Goal: Task Accomplishment & Management: Manage account settings

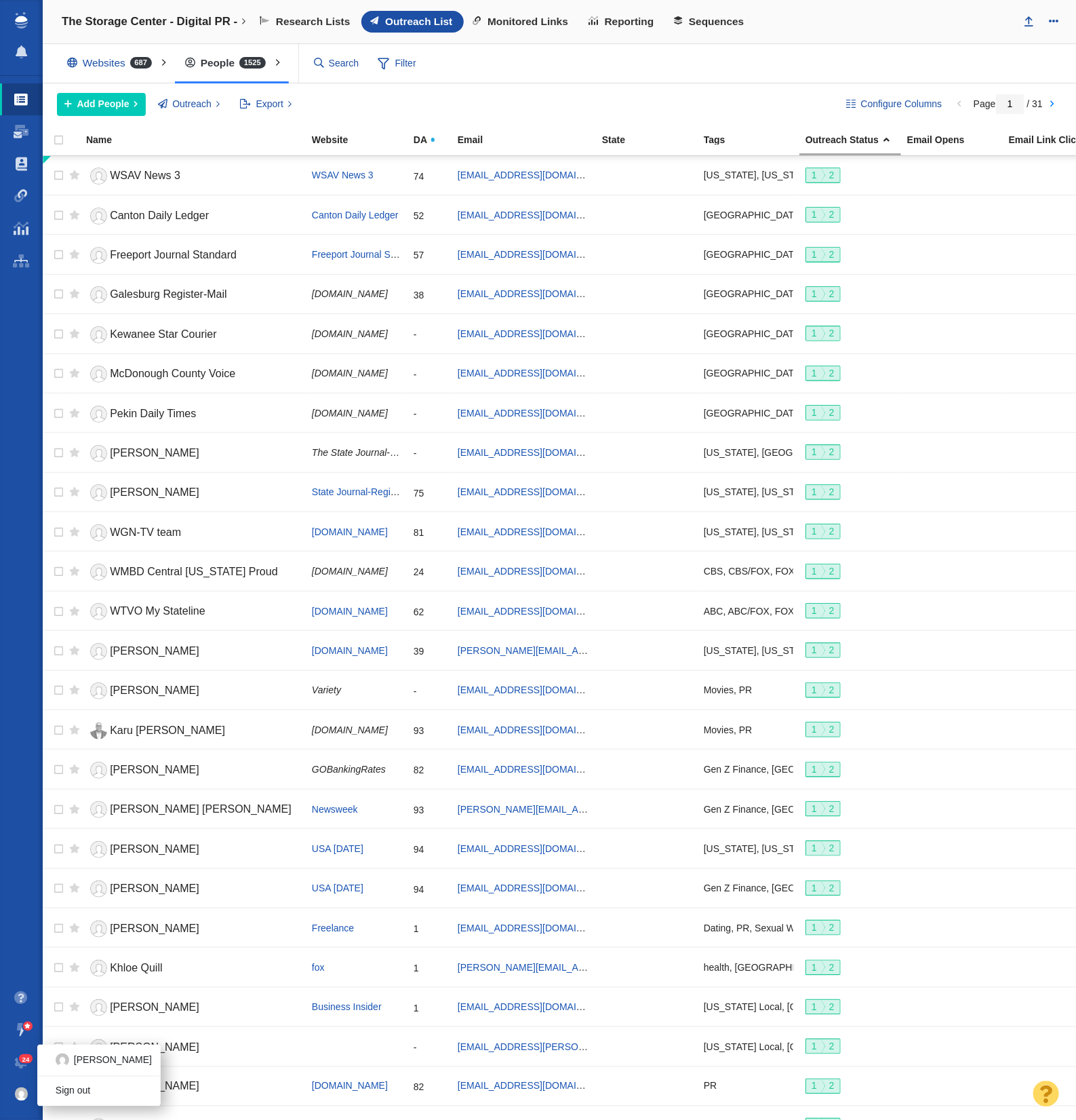
click at [37, 1086] on ul "Taylor R. Sign out" at bounding box center [98, 1075] width 123 height 61
click at [23, 166] on span at bounding box center [22, 164] width 12 height 13
click at [23, 1052] on link "24" at bounding box center [21, 1062] width 43 height 33
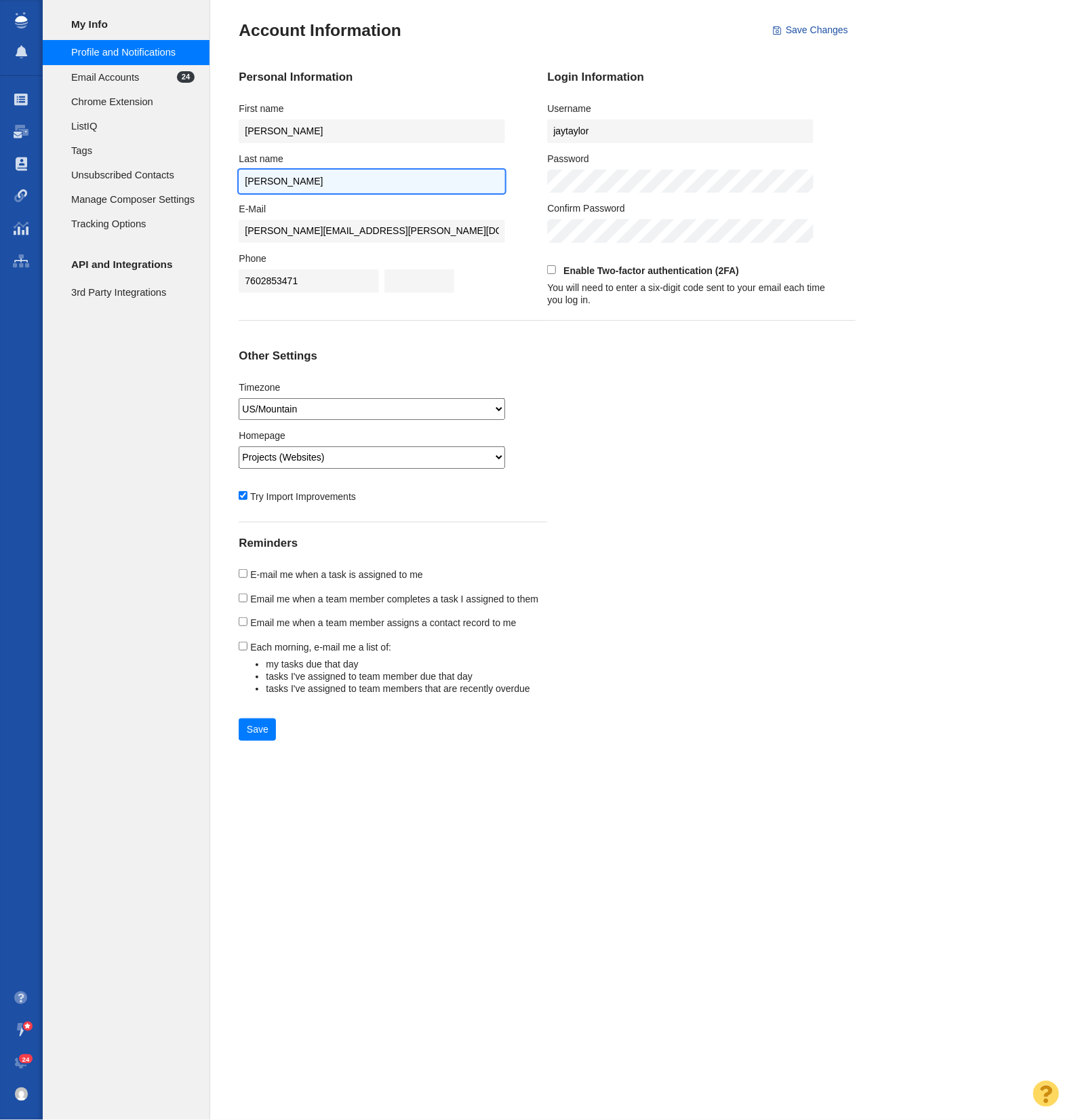
click at [272, 176] on input "Raymond" at bounding box center [372, 182] width 266 height 24
click at [272, 177] on input "Raymond" at bounding box center [372, 182] width 266 height 24
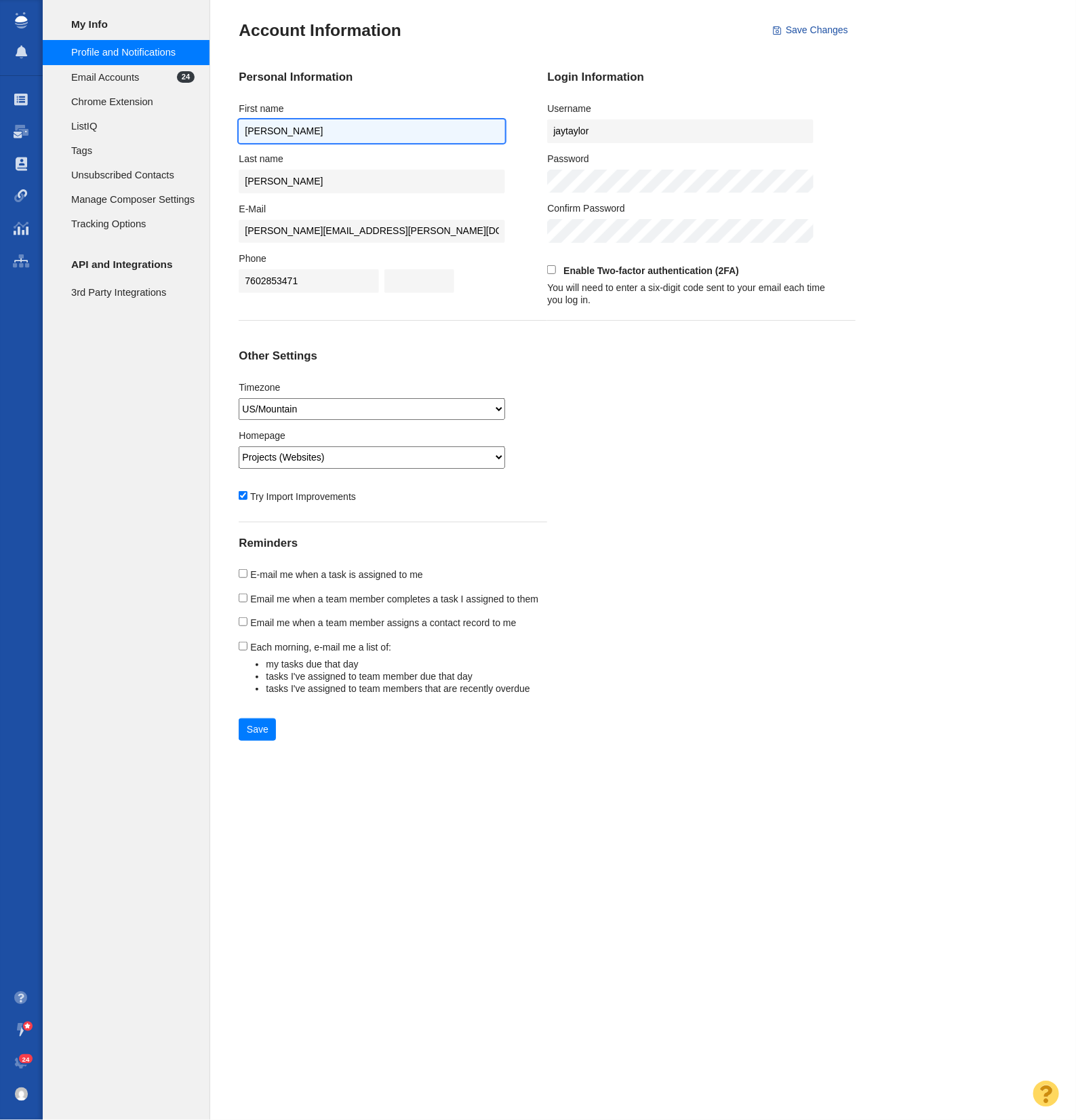
click at [272, 120] on input "Taylor" at bounding box center [372, 131] width 266 height 24
type input "Jay"
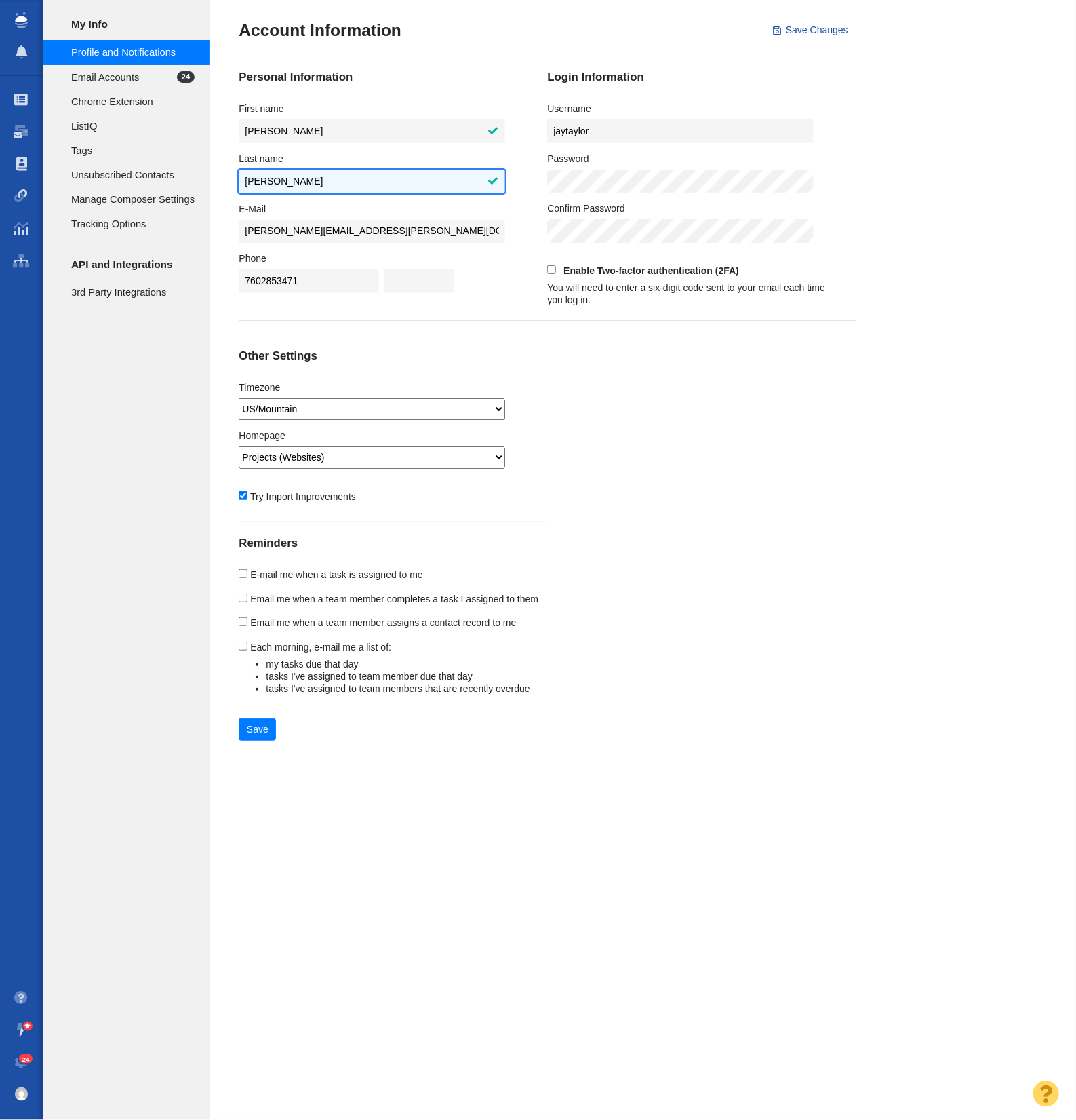
type input "Taylor"
click at [781, 396] on div "Personal Information First name Jay Last name Taylor E-Mail jay.taylor@pageonep…" at bounding box center [547, 372] width 617 height 662
click at [265, 723] on button "Save" at bounding box center [257, 729] width 37 height 23
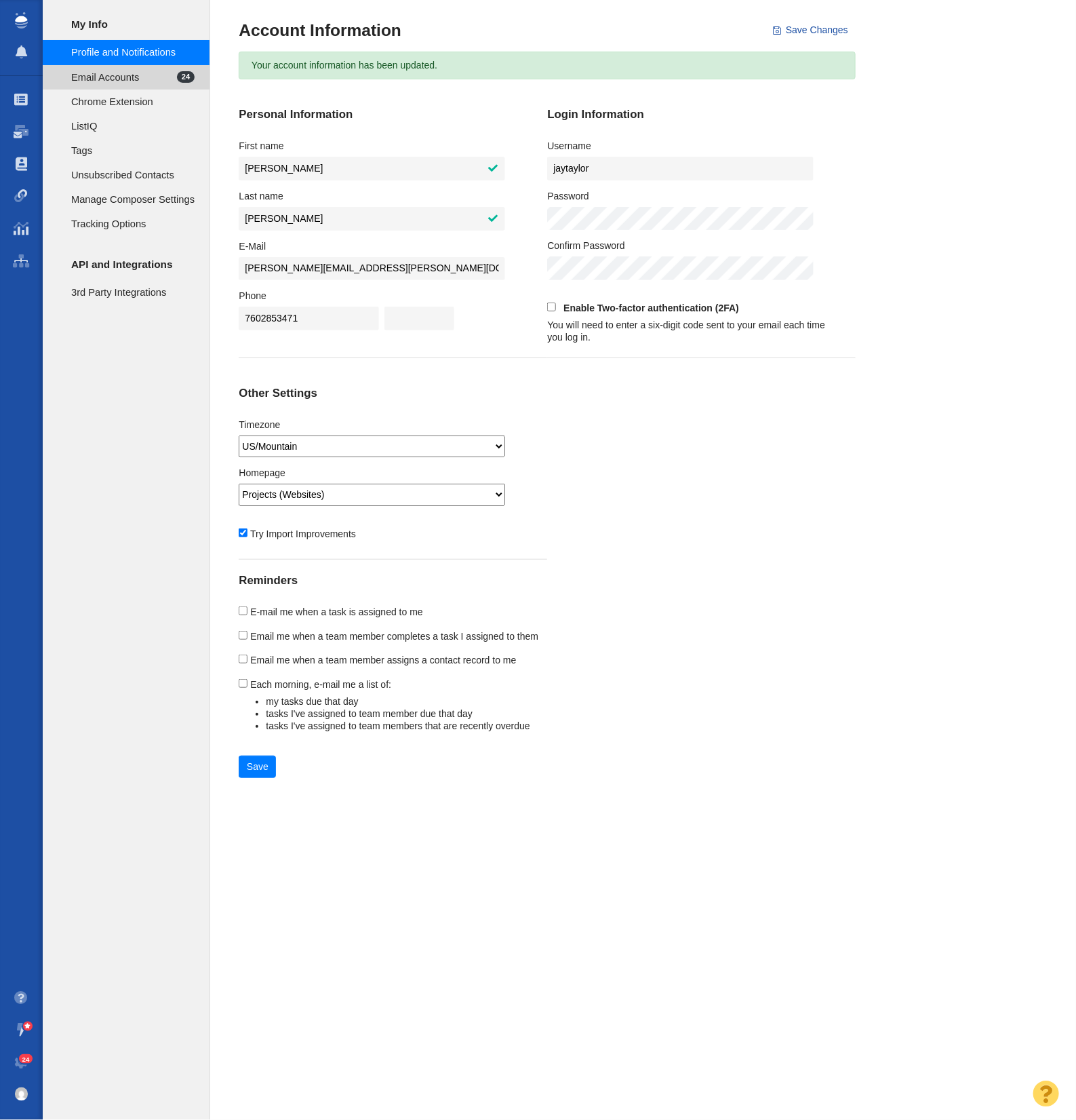
click at [92, 82] on span "Email Accounts" at bounding box center [124, 77] width 106 height 15
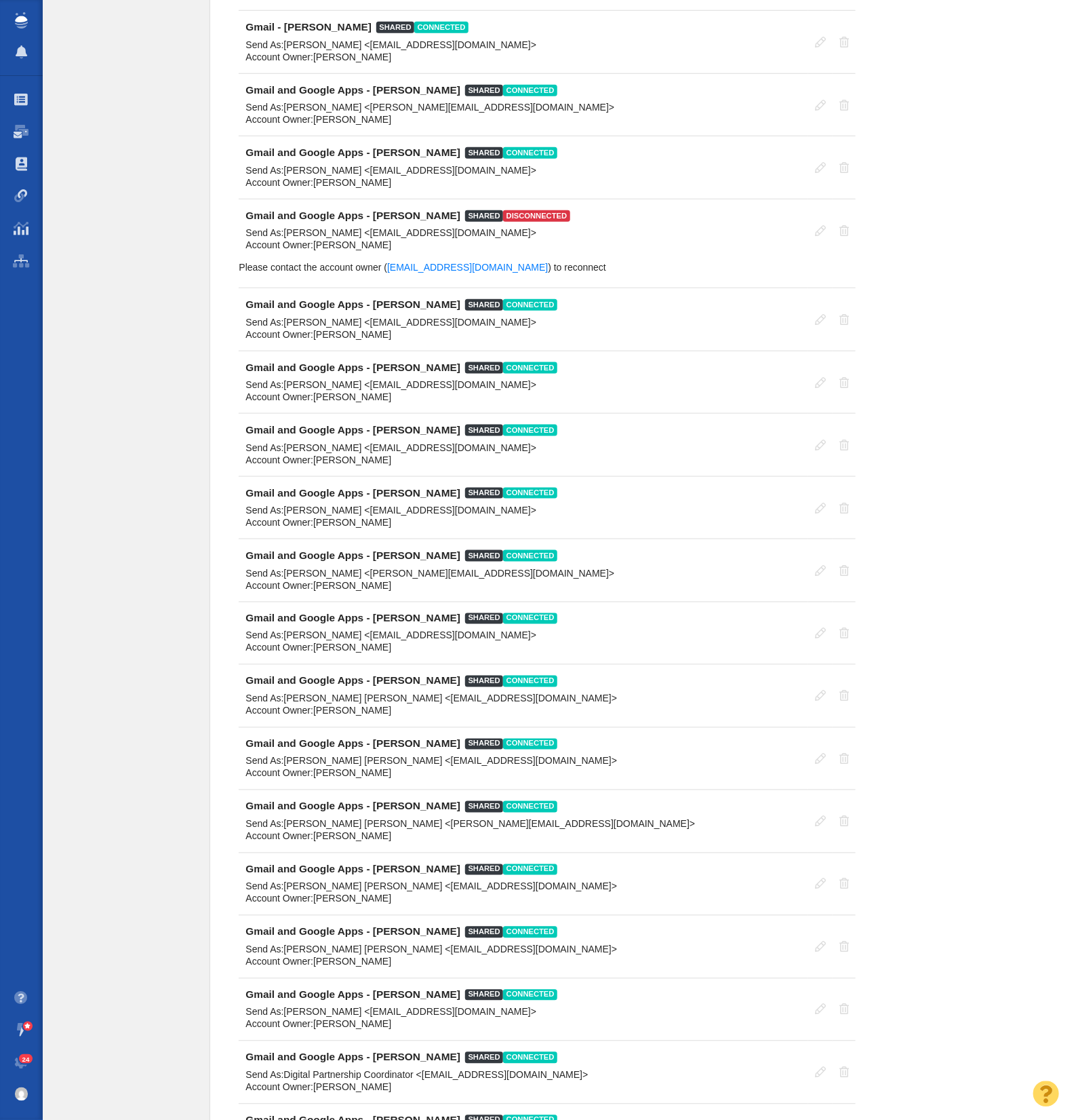
scroll to position [3981, 0]
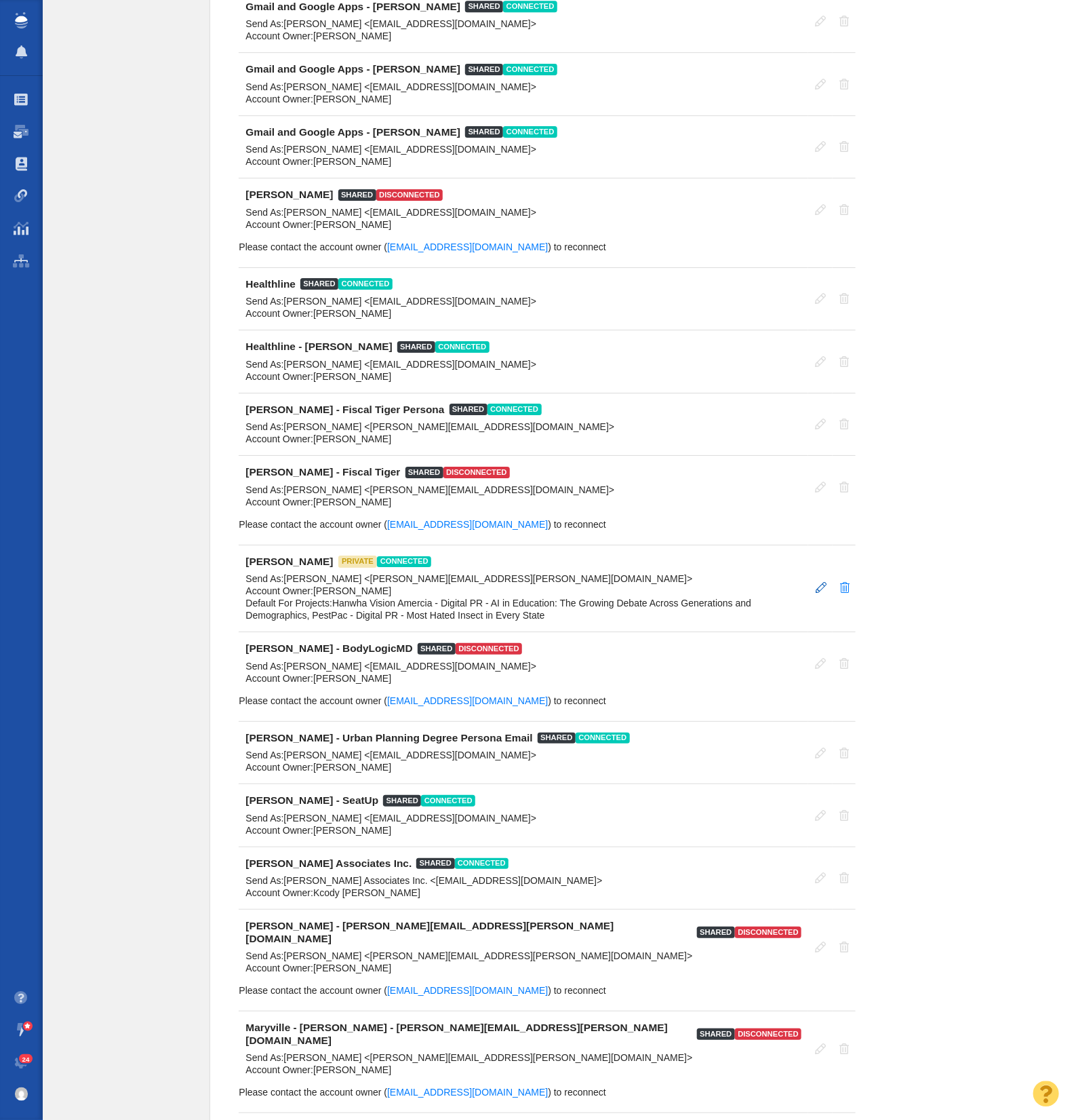
click at [820, 582] on span at bounding box center [821, 587] width 11 height 11
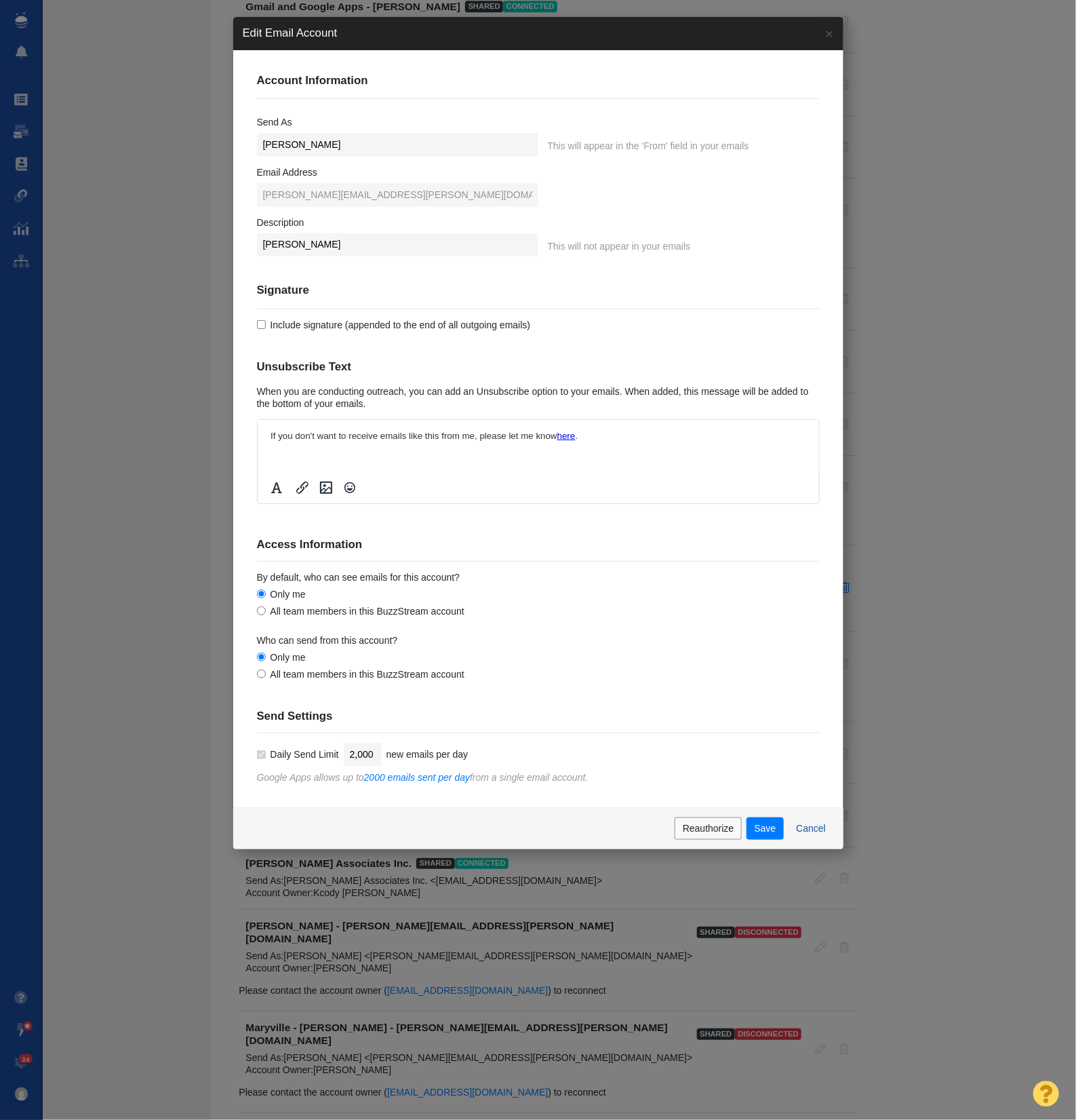
scroll to position [0, 0]
click at [287, 147] on input "Jay Taylor" at bounding box center [398, 145] width 282 height 24
type input "Jay Tomita"
click at [287, 246] on input "Jay Taylor" at bounding box center [398, 246] width 282 height 24
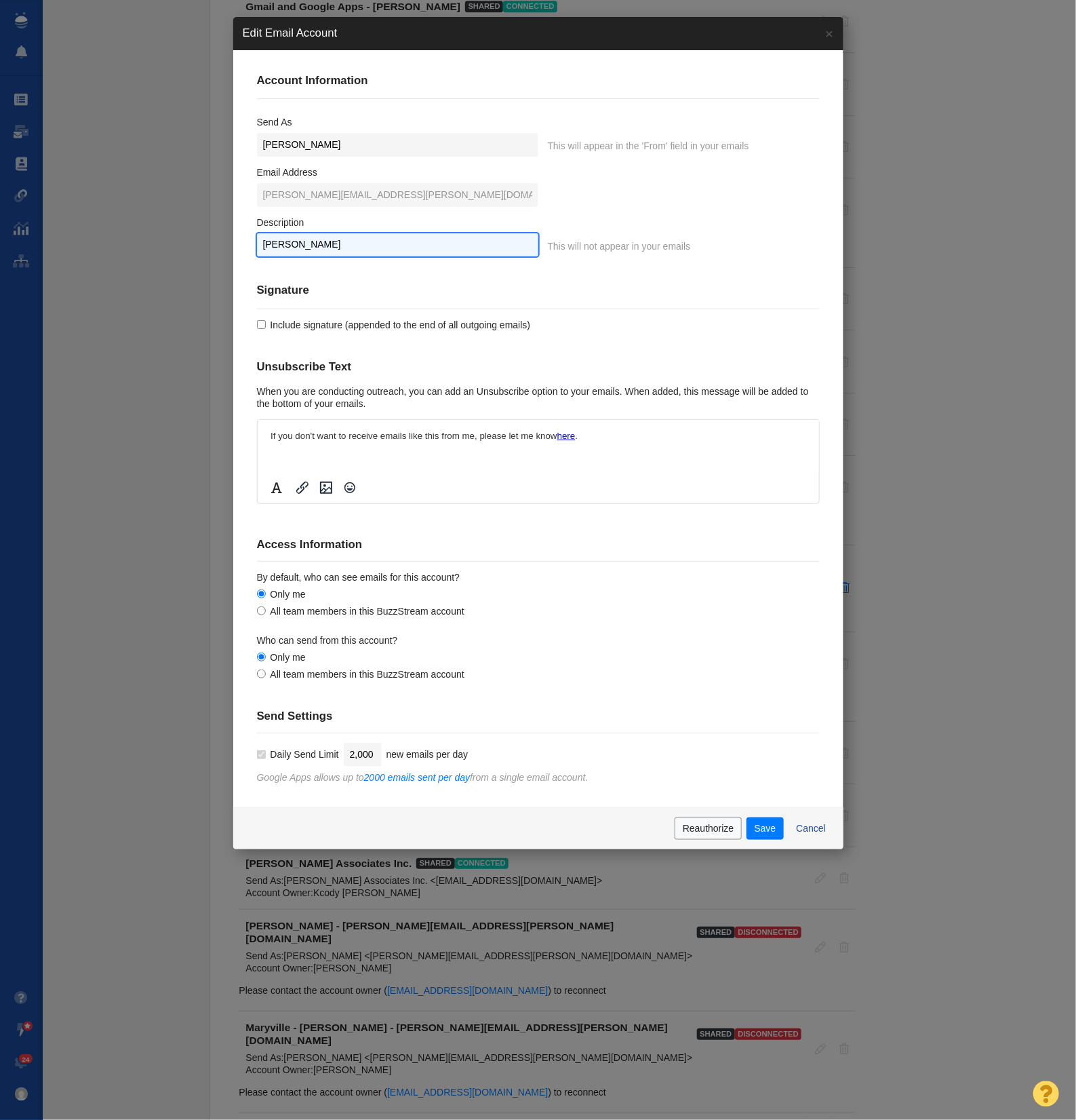
click at [287, 246] on input "Jay Taylor" at bounding box center [398, 246] width 282 height 24
type input "Jay Taylor"
click at [675, 329] on label "Include signature (appended to the end of all outgoing emails)" at bounding box center [539, 325] width 563 height 13
click at [266, 329] on input "Include signature (appended to the end of all outgoing emails)" at bounding box center [261, 325] width 8 height 8
checkbox input "true"
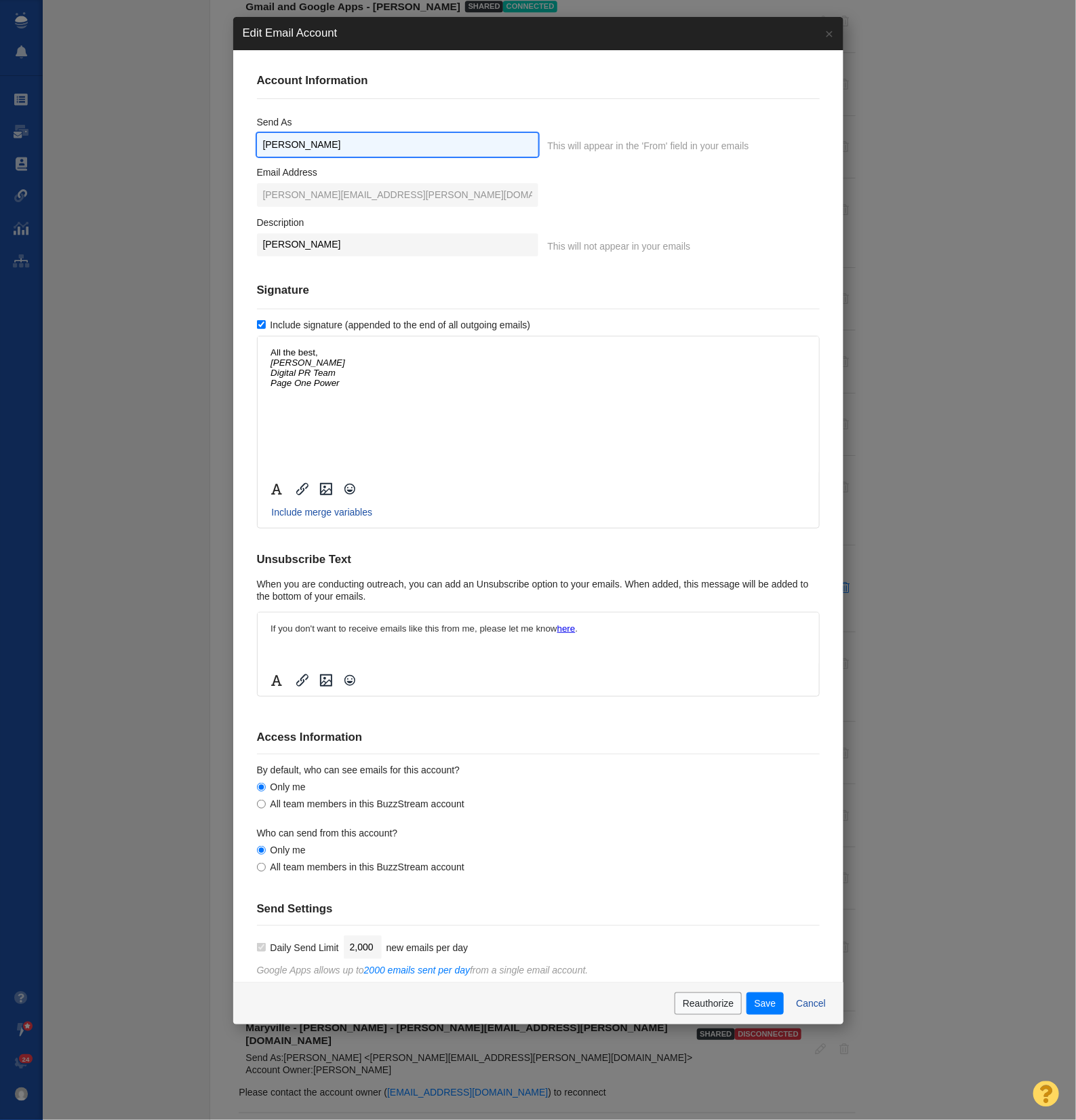
click at [334, 146] on input "Jay Tomita" at bounding box center [398, 145] width 282 height 24
click at [360, 399] on html "﻿ All the best, Jay Taylor Digital PR Team Page One Power" at bounding box center [538, 367] width 562 height 62
click at [297, 362] on em "Jay Taylor" at bounding box center [307, 362] width 75 height 10
click at [358, 385] on p "All the best, Jay Taylor Digital PR Team Page One Power" at bounding box center [537, 367] width 535 height 40
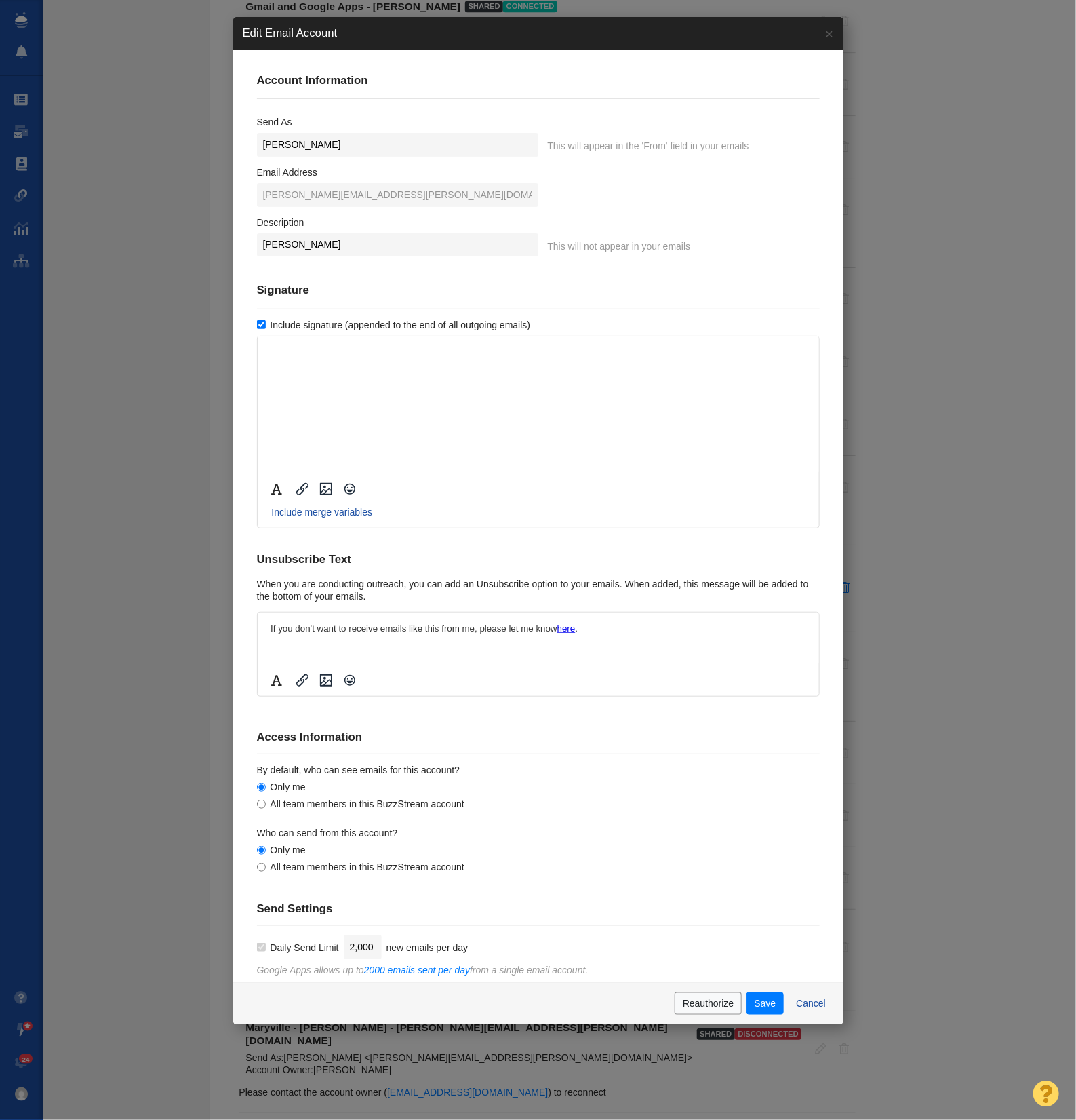
click at [508, 537] on div "Unsubscribe Text When you are conducting outreach, you can add an Unsubscribe o…" at bounding box center [539, 613] width 563 height 168
click at [258, 325] on input "Include signature (appended to the end of all outgoing emails)" at bounding box center [261, 325] width 8 height 8
checkbox input "false"
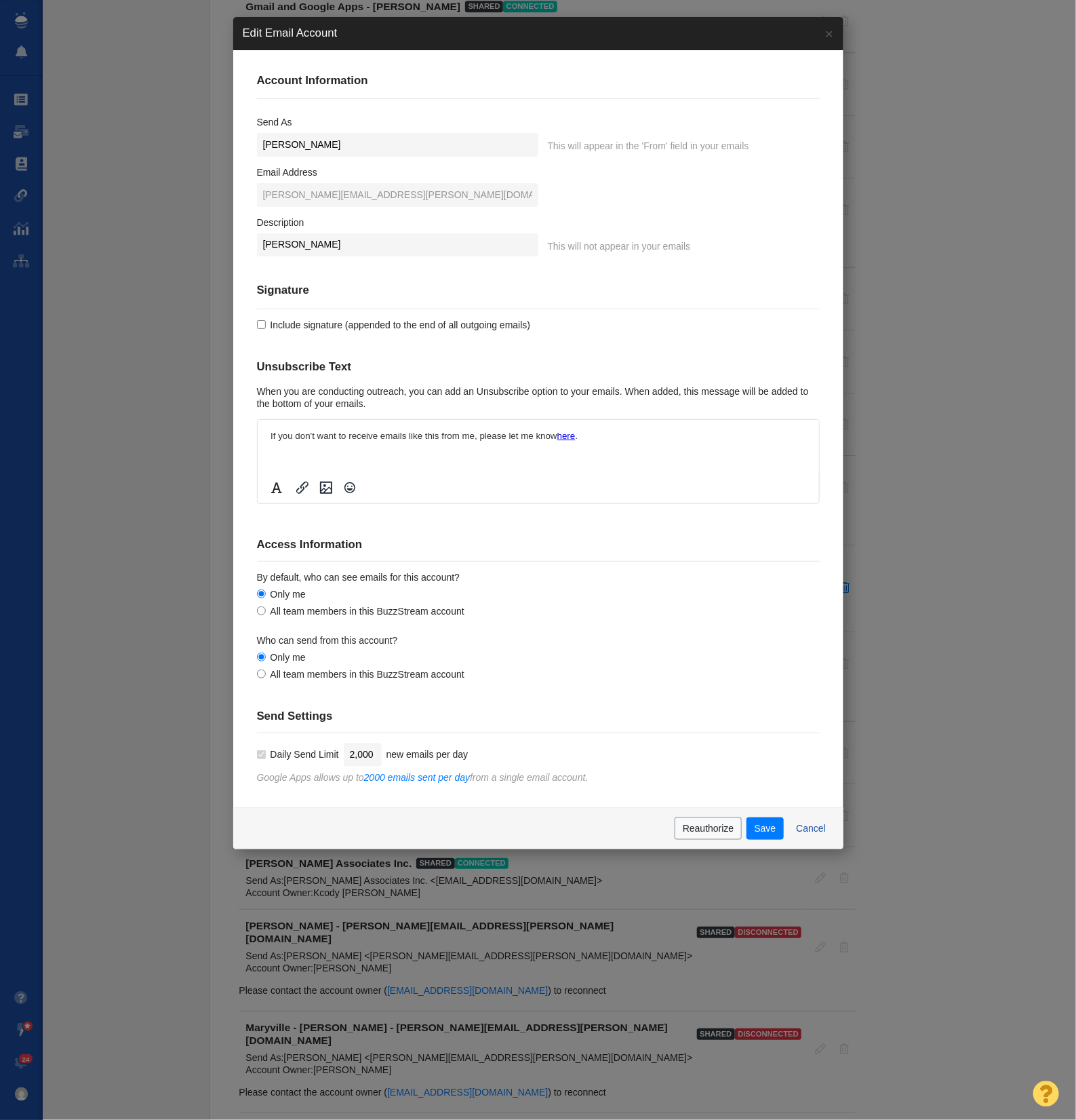
click at [616, 365] on h4 "Unsubscribe Text" at bounding box center [539, 367] width 563 height 13
click at [760, 823] on button "Save" at bounding box center [765, 828] width 37 height 23
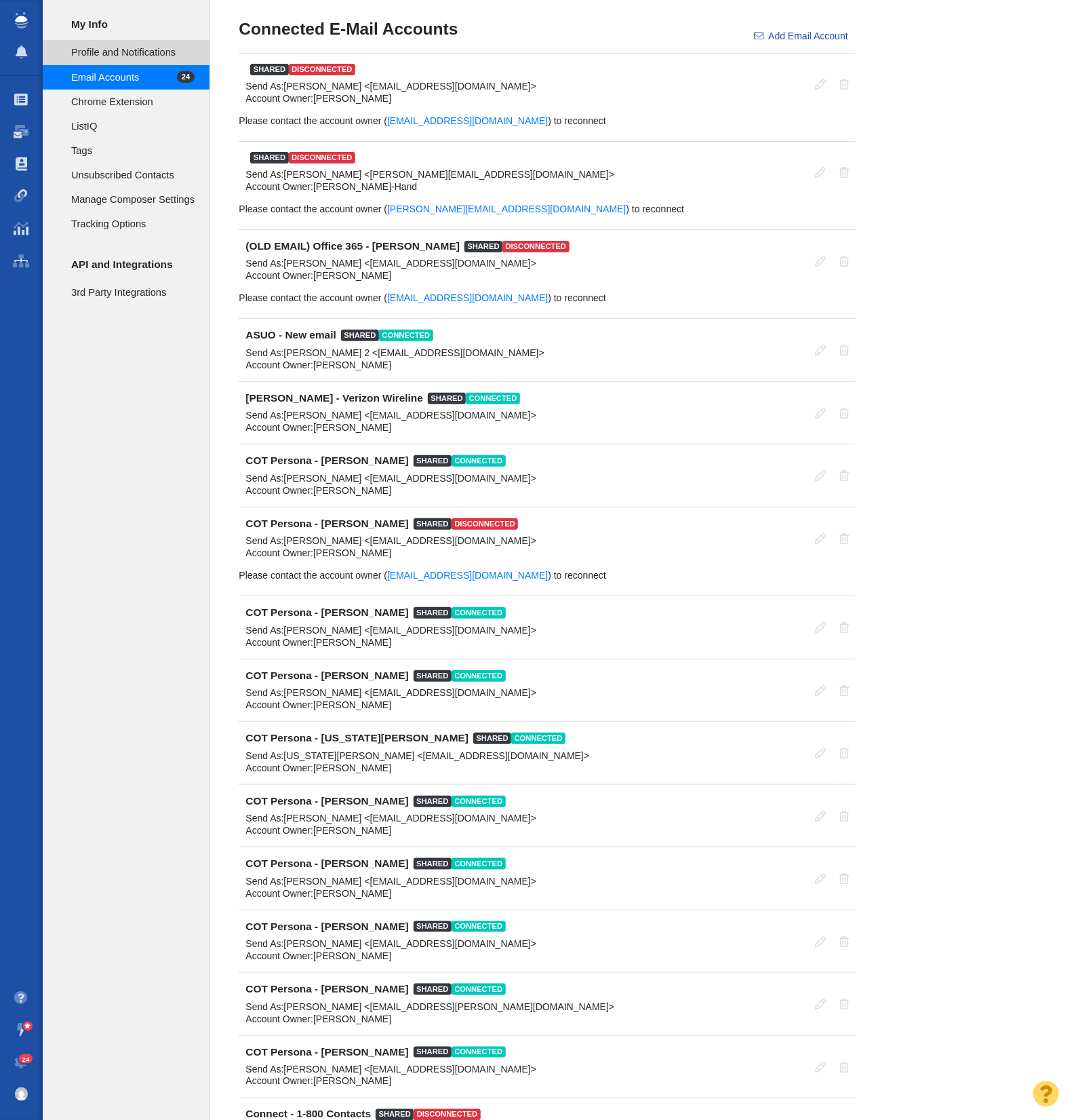
click at [123, 53] on span "Profile and Notifications" at bounding box center [133, 52] width 124 height 15
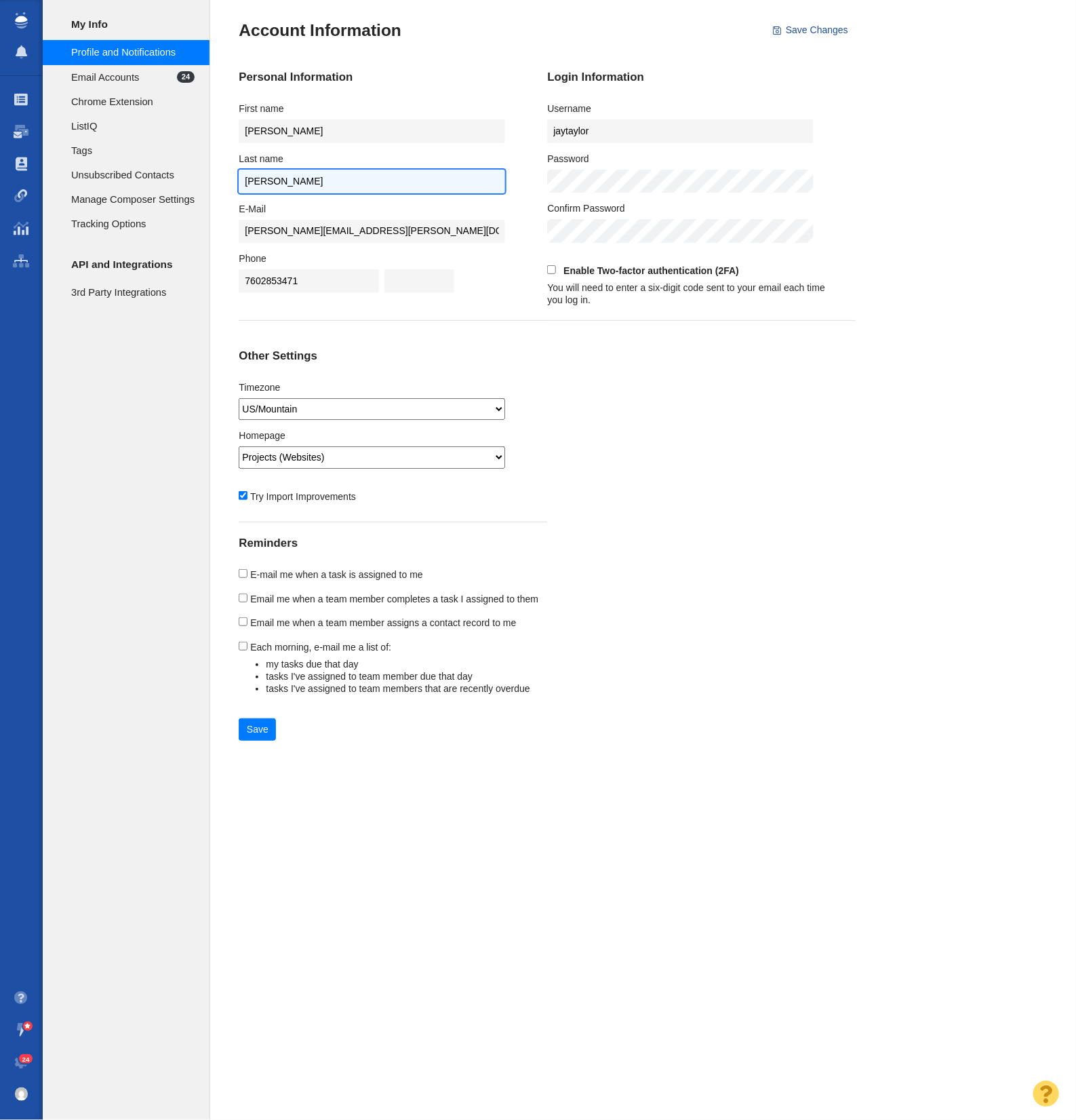
click at [282, 172] on input "[PERSON_NAME]" at bounding box center [372, 182] width 266 height 24
click at [107, 83] on span "Email Accounts" at bounding box center [124, 77] width 106 height 15
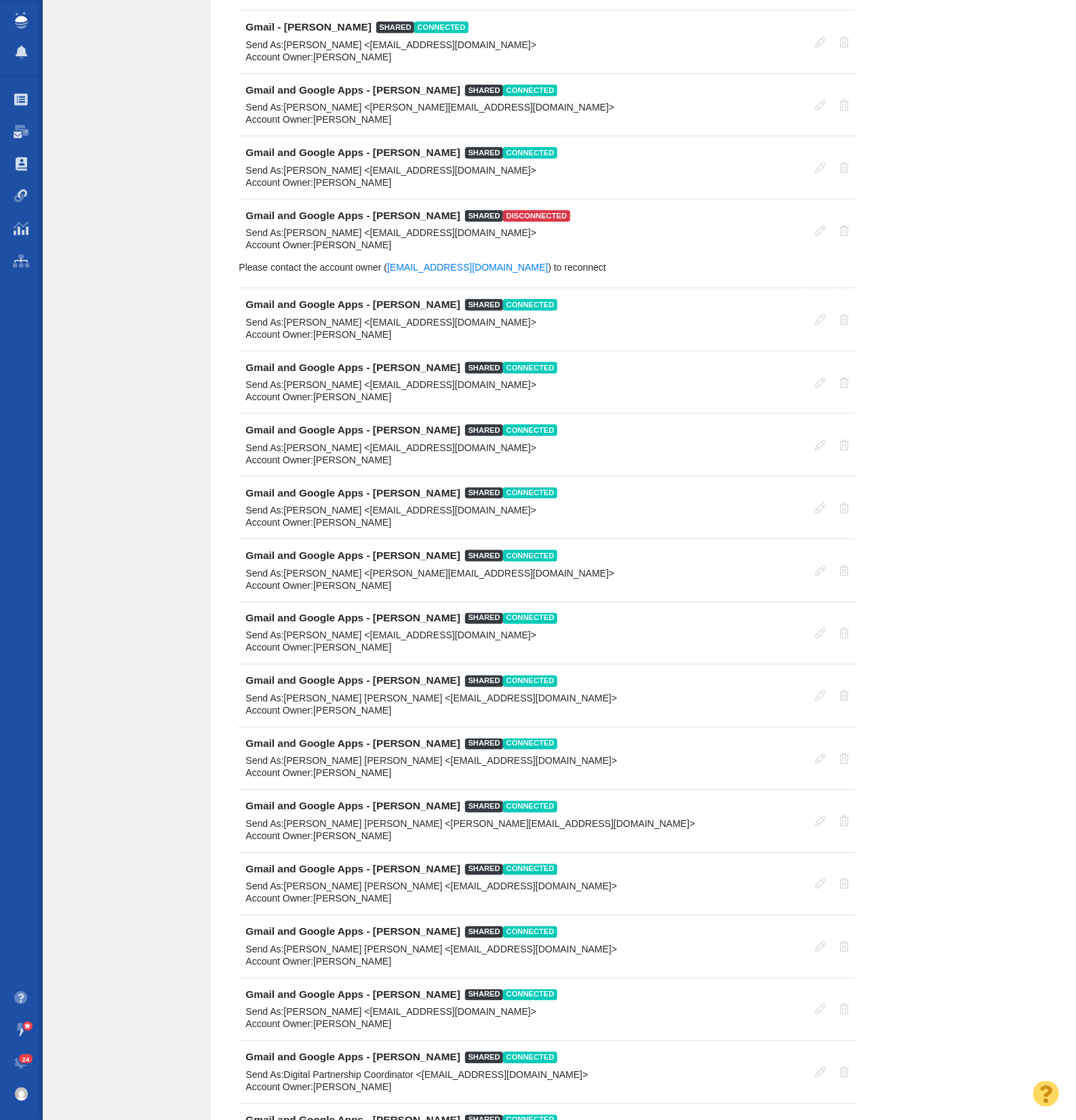
scroll to position [3981, 0]
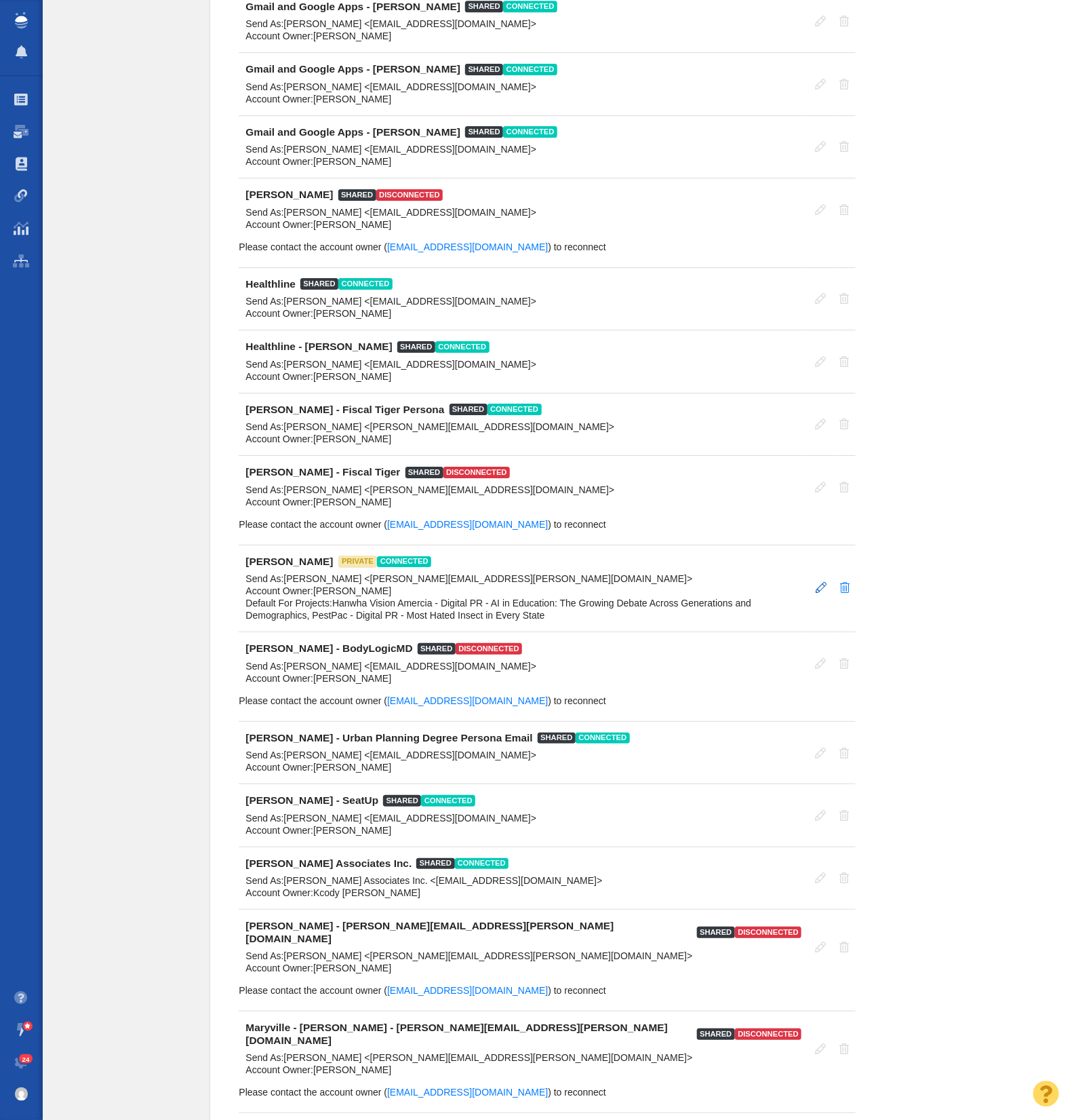
click at [820, 582] on span at bounding box center [821, 587] width 11 height 11
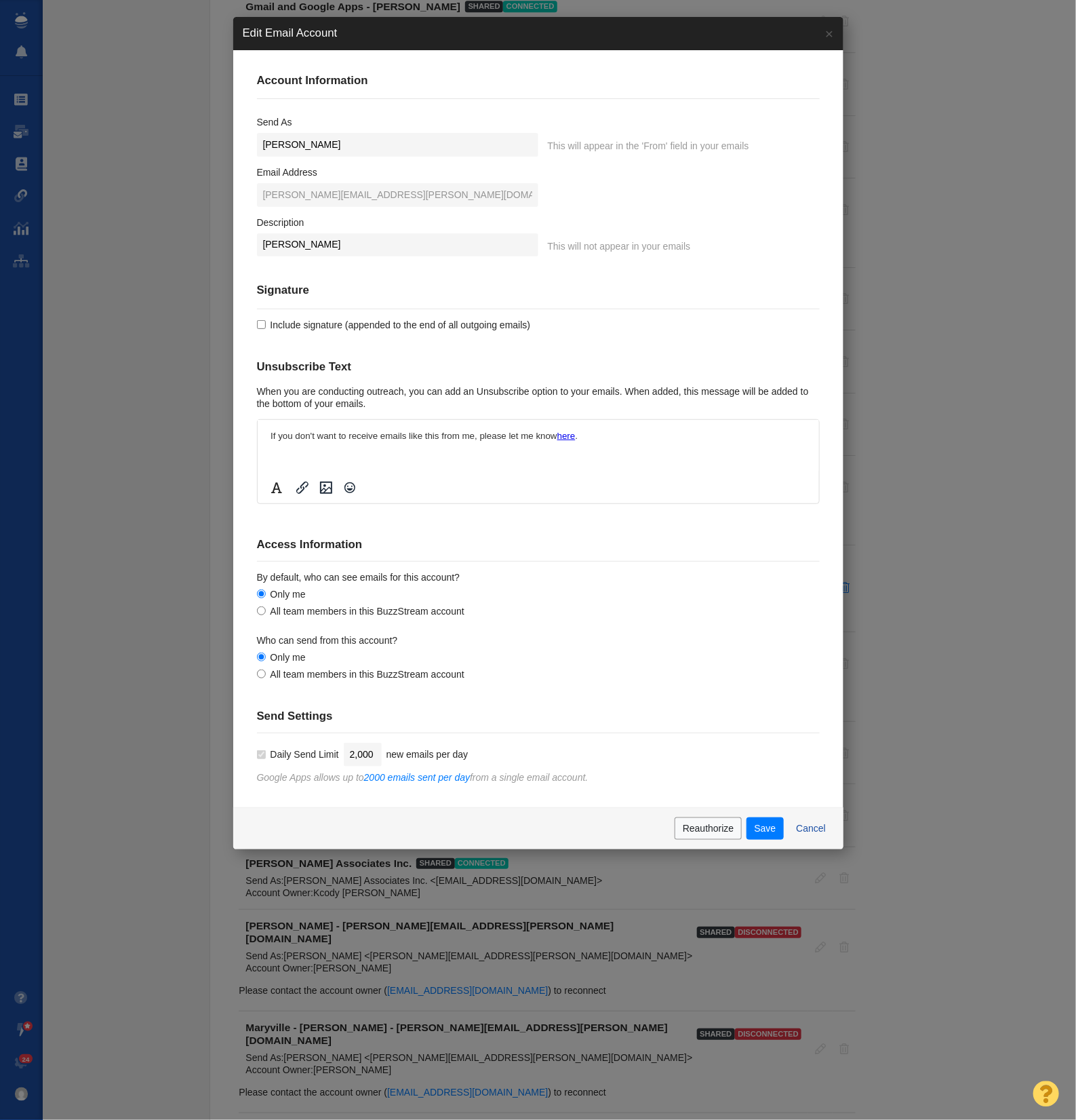
scroll to position [0, 0]
click at [286, 145] on input "[PERSON_NAME]" at bounding box center [398, 145] width 282 height 24
click at [285, 145] on input "[PERSON_NAME]" at bounding box center [398, 145] width 282 height 24
type input "[PERSON_NAME]"
click at [763, 827] on button "Save" at bounding box center [765, 828] width 37 height 23
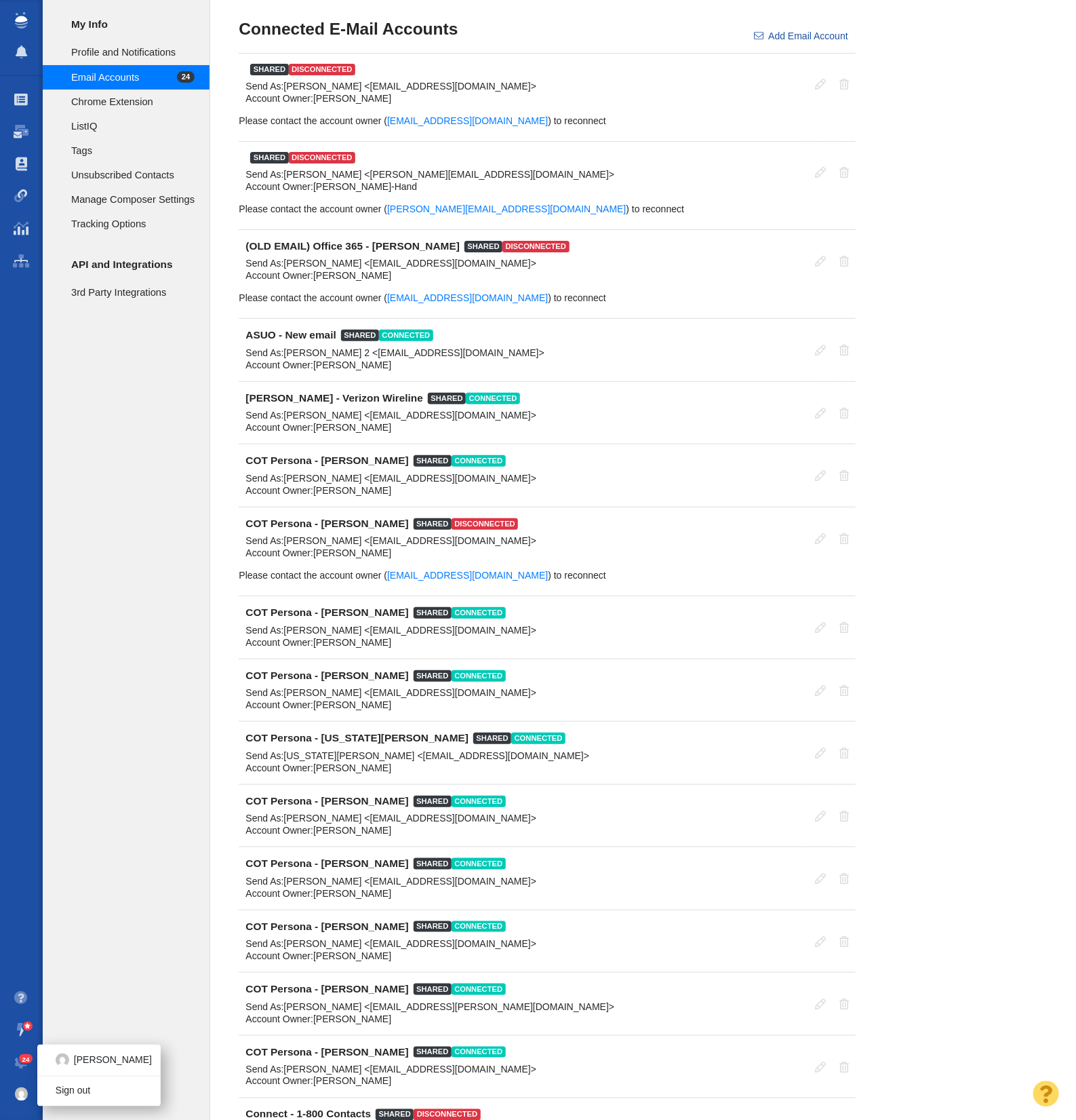
click at [22, 1095] on img at bounding box center [22, 1094] width 13 height 13
click at [19, 1062] on span at bounding box center [22, 1062] width 13 height 13
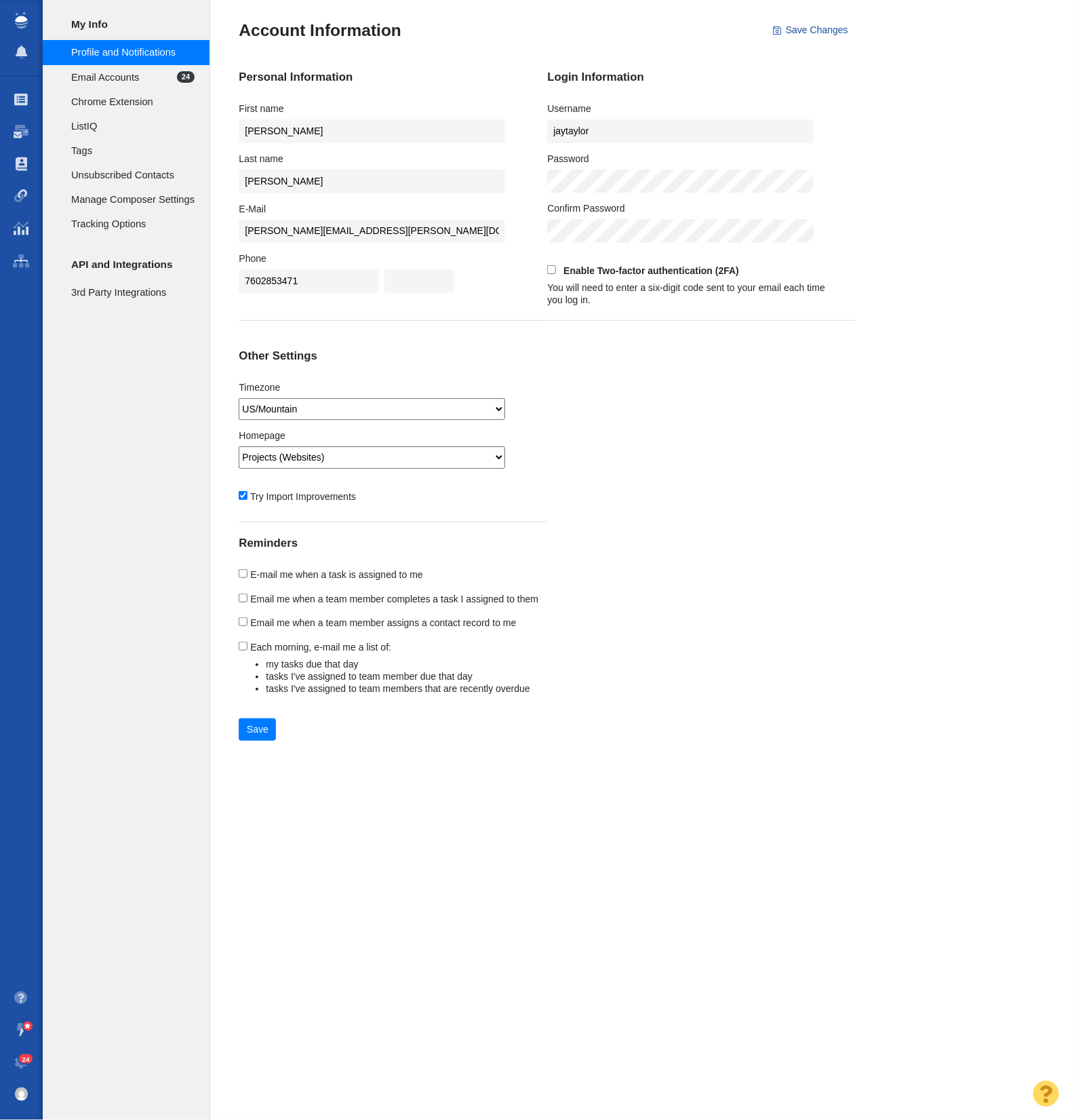
click at [549, 270] on input "Enable Two-factor authentication (2FA)" at bounding box center [551, 269] width 8 height 8
checkbox input "true"
click at [356, 230] on input "jay.taylor@pageonepower.com" at bounding box center [372, 231] width 266 height 24
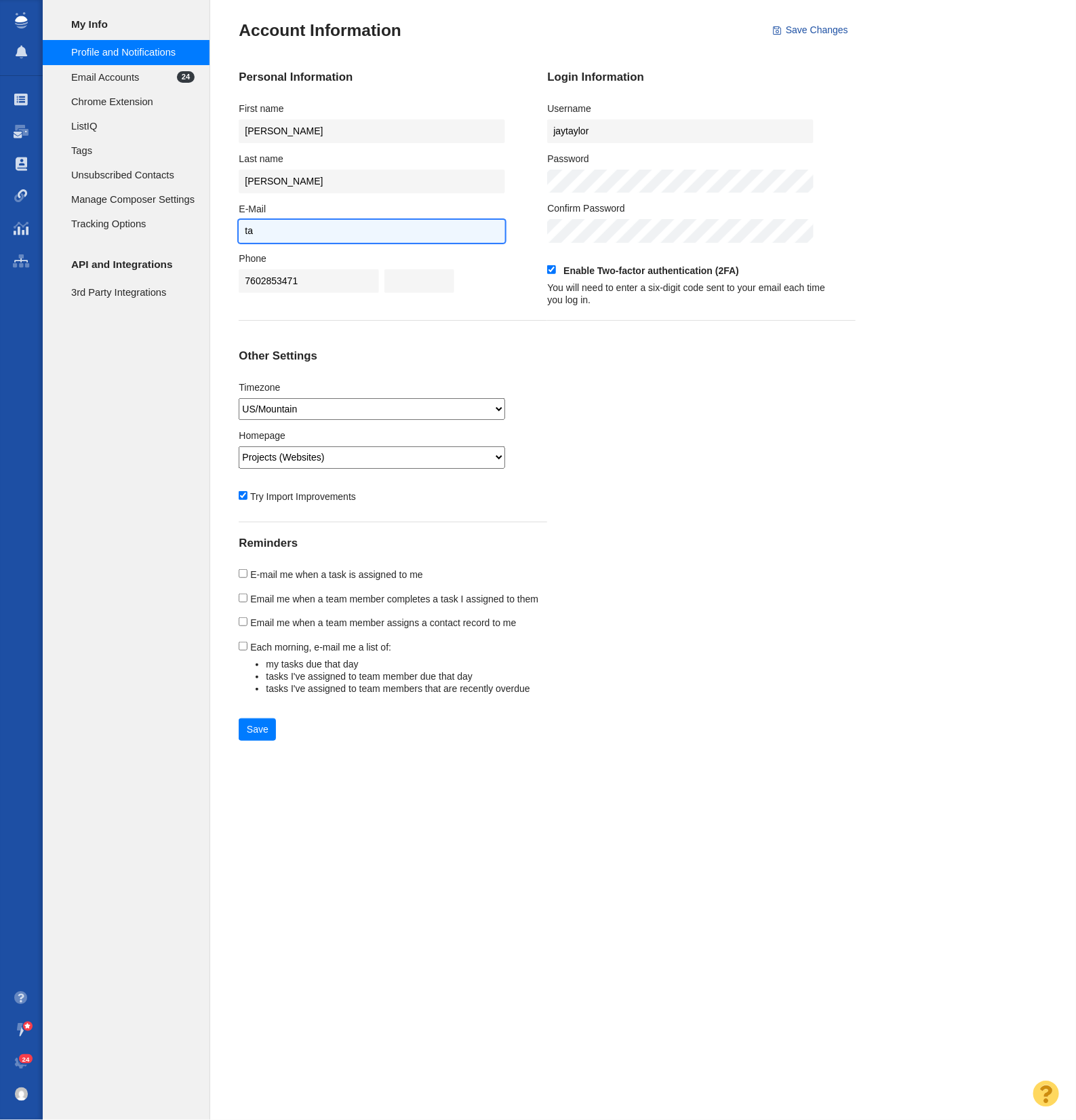
type input "t"
type input "tjraymond.work@gmail.com"
click at [605, 816] on div "Account Information Save Changes Personal Information First name Jay Last name …" at bounding box center [547, 560] width 674 height 1120
click at [263, 732] on button "Save" at bounding box center [257, 729] width 37 height 23
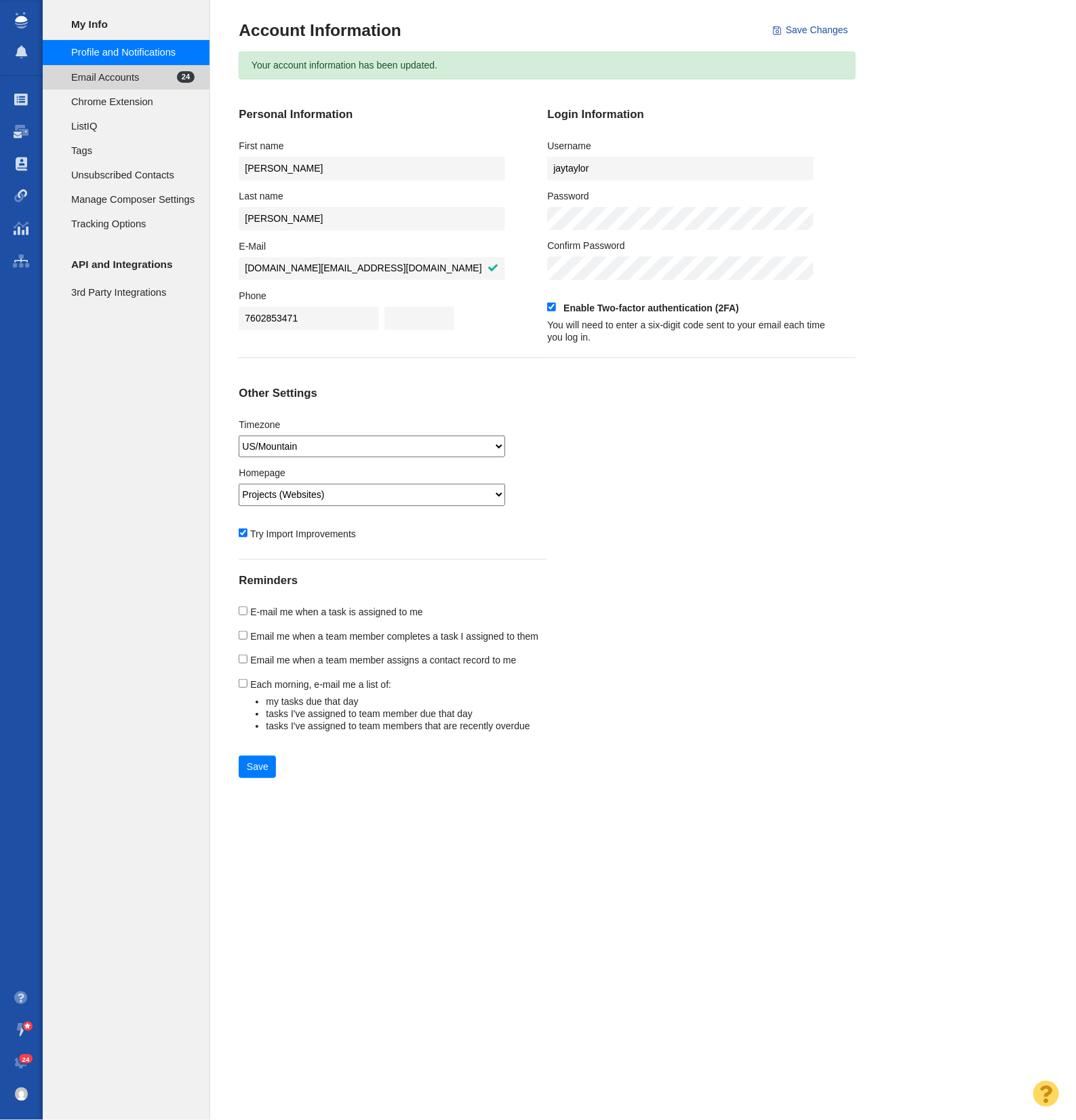
click at [135, 76] on span "Email Accounts" at bounding box center [124, 77] width 106 height 15
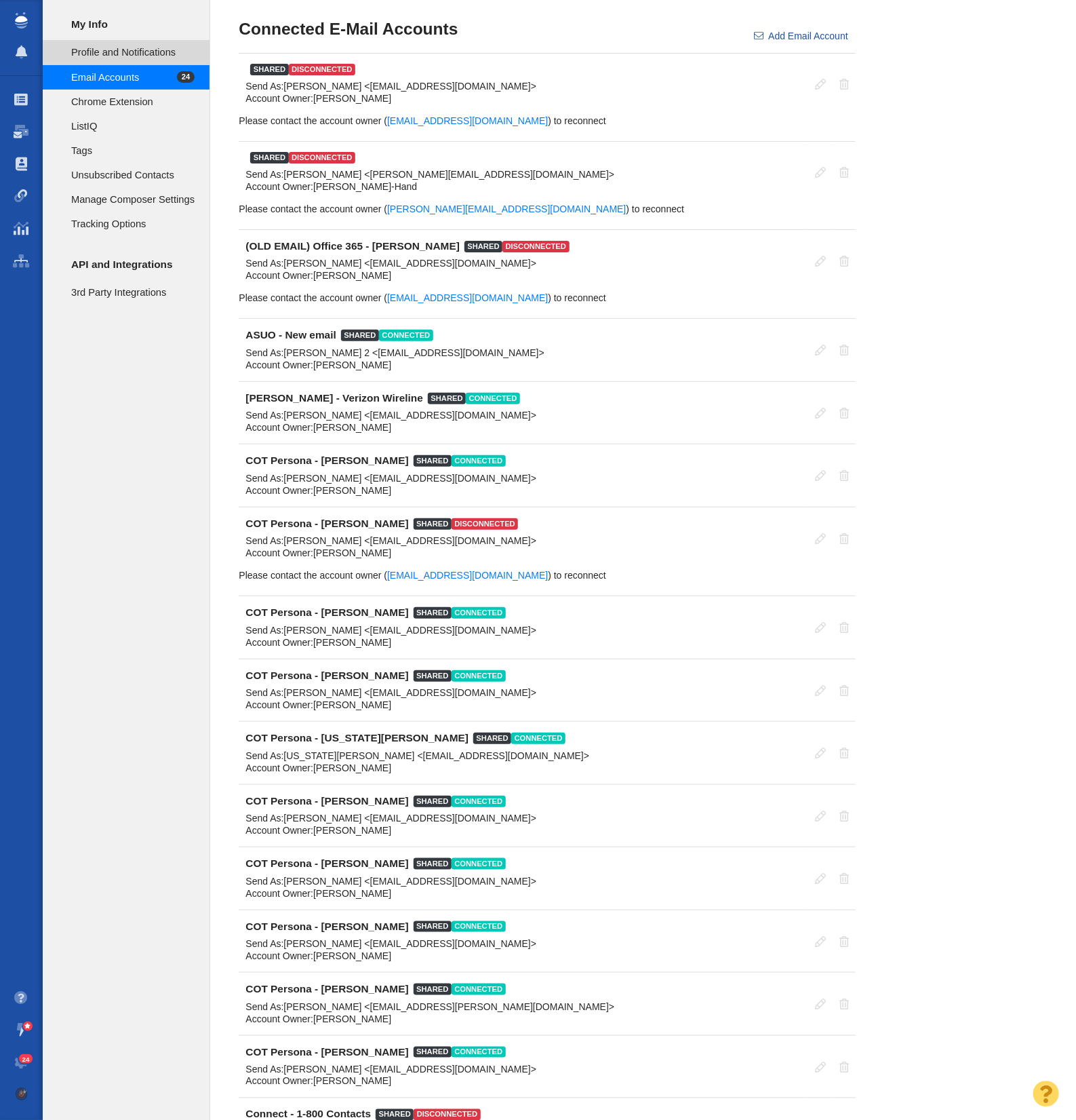
click at [129, 51] on span "Profile and Notifications" at bounding box center [133, 52] width 124 height 15
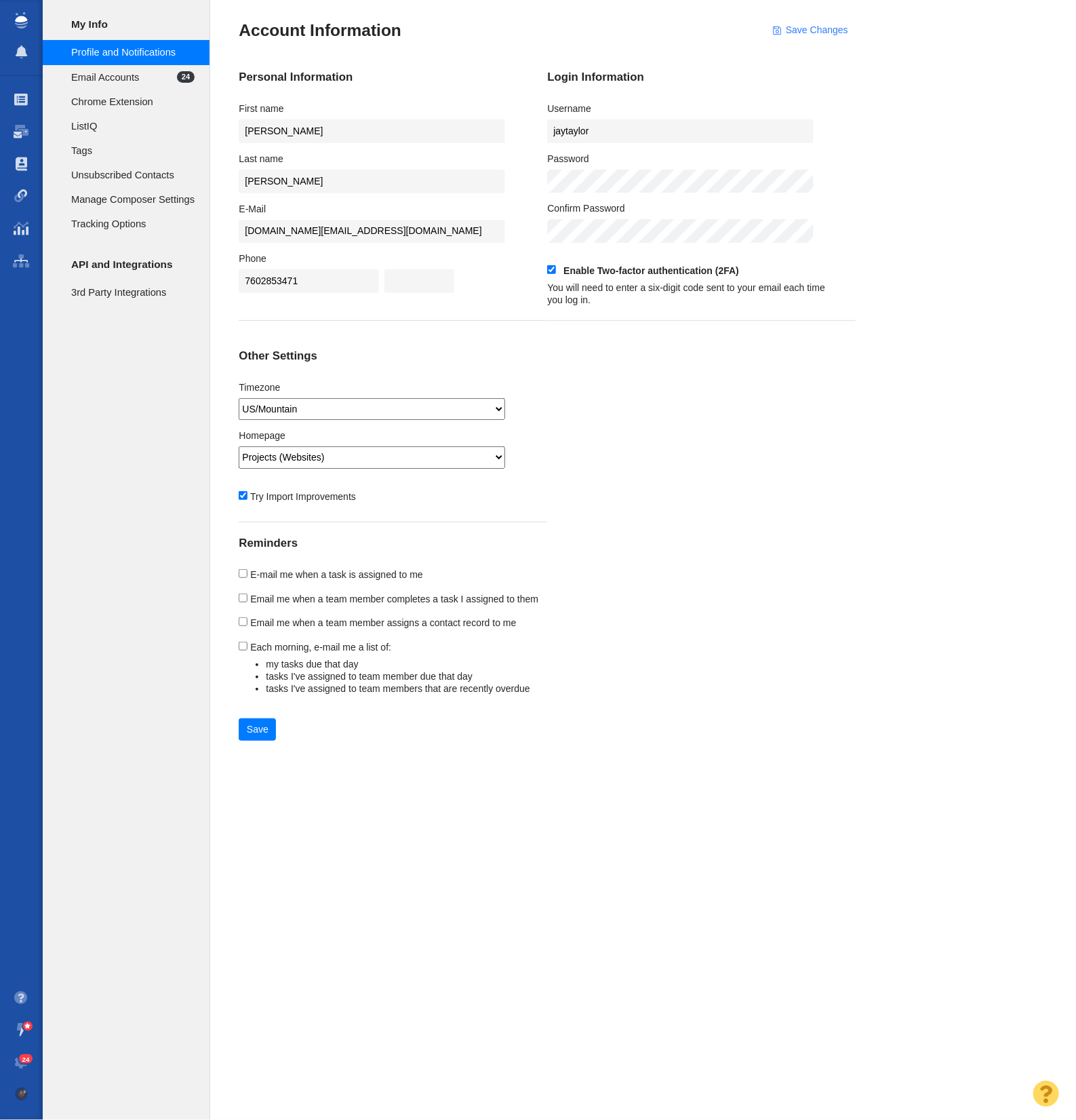
click at [823, 34] on button "Save Changes" at bounding box center [811, 30] width 91 height 23
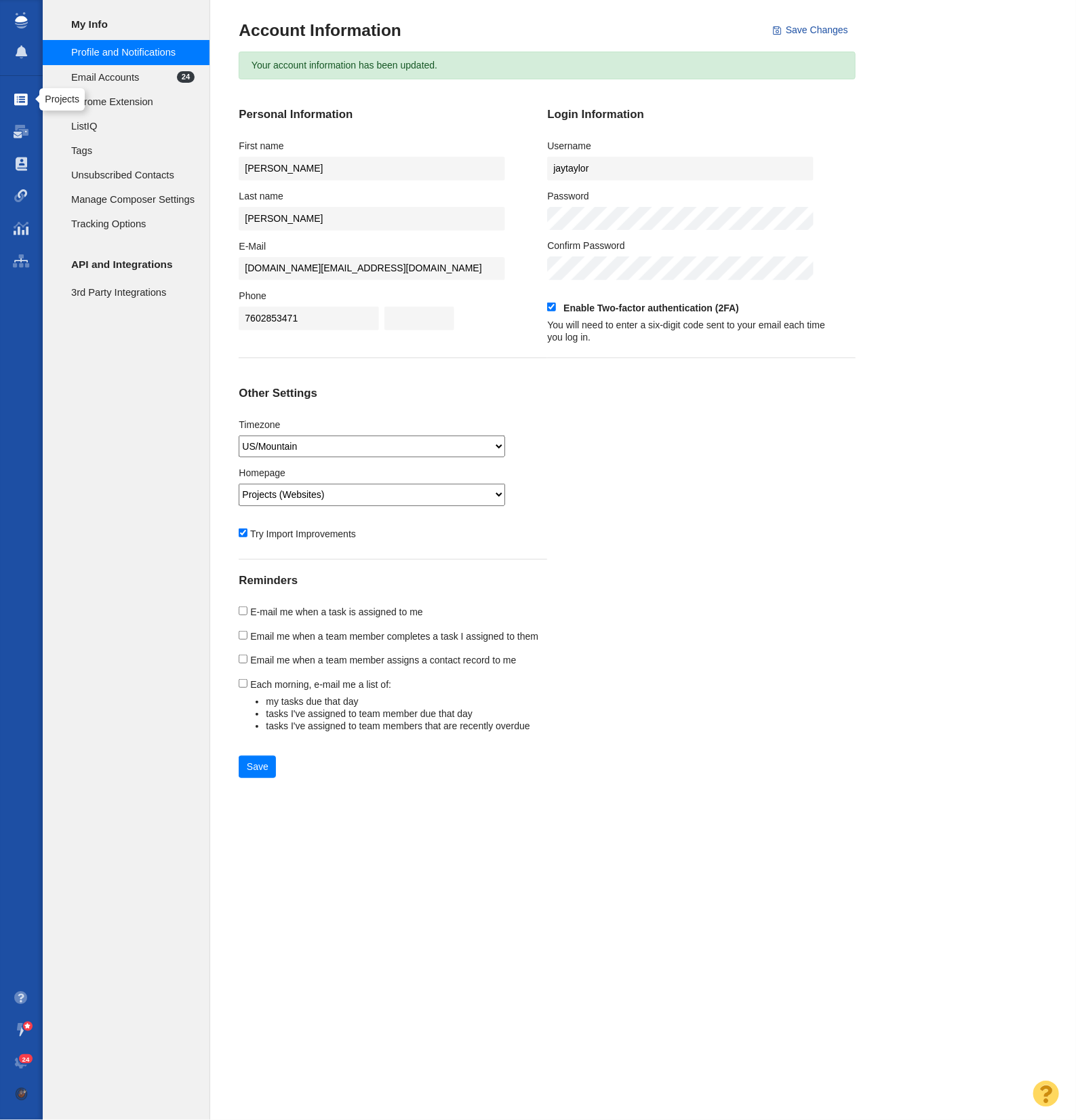
click at [29, 100] on link "Projects" at bounding box center [21, 99] width 43 height 33
